Goal: Task Accomplishment & Management: Manage account settings

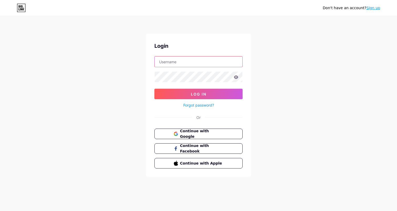
click at [182, 60] on input "text" at bounding box center [199, 61] width 88 height 11
click at [186, 132] on span "Continue with Google" at bounding box center [202, 133] width 44 height 11
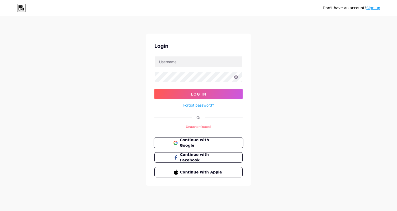
click at [188, 141] on span "Continue with Google" at bounding box center [202, 142] width 44 height 11
click at [174, 60] on input "text" at bounding box center [199, 61] width 88 height 11
click at [0, 211] on com-1password-button at bounding box center [0, 211] width 0 height 0
click at [208, 60] on input "text" at bounding box center [199, 61] width 88 height 11
click at [0, 211] on com-1password-button at bounding box center [0, 211] width 0 height 0
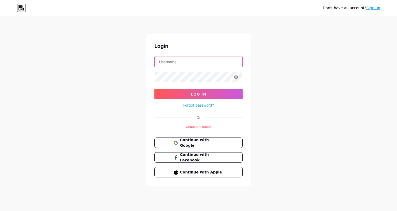
type input "adam@apgsoftwaresolutions.com"
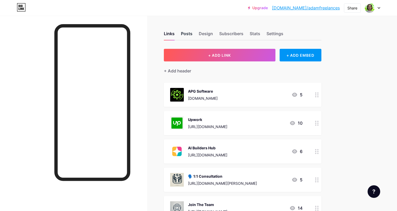
click at [184, 31] on div "Posts" at bounding box center [187, 34] width 12 height 9
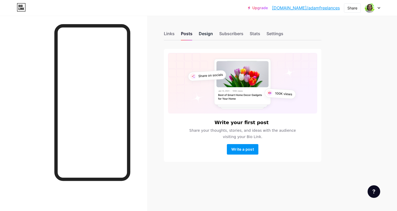
click at [207, 34] on div "Design" at bounding box center [206, 34] width 14 height 9
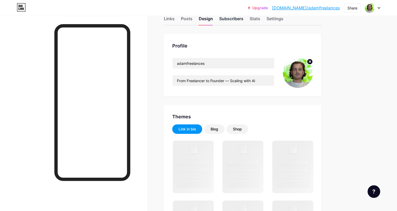
scroll to position [15, 0]
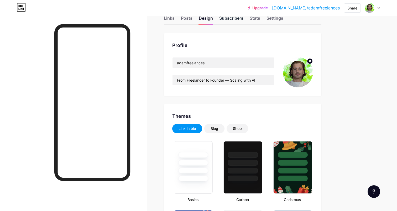
click at [221, 18] on div "Subscribers" at bounding box center [231, 19] width 24 height 9
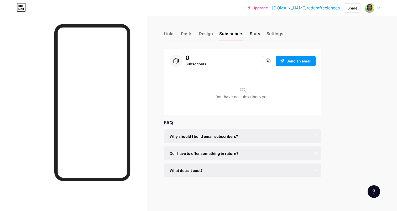
click at [257, 34] on div "Stats" at bounding box center [255, 34] width 11 height 9
